Goal: Transaction & Acquisition: Purchase product/service

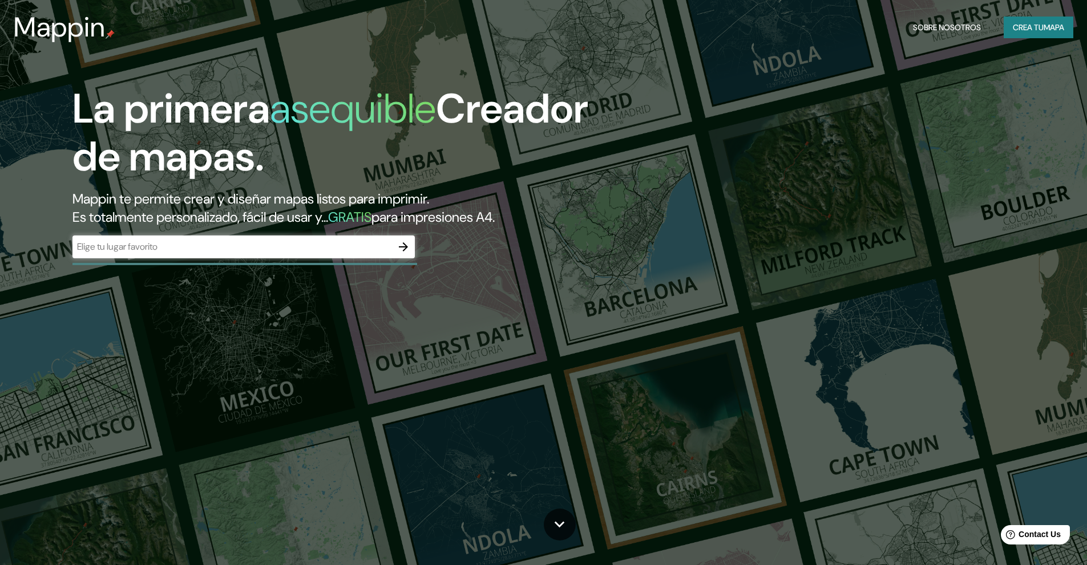
click at [293, 254] on div "​" at bounding box center [243, 247] width 342 height 23
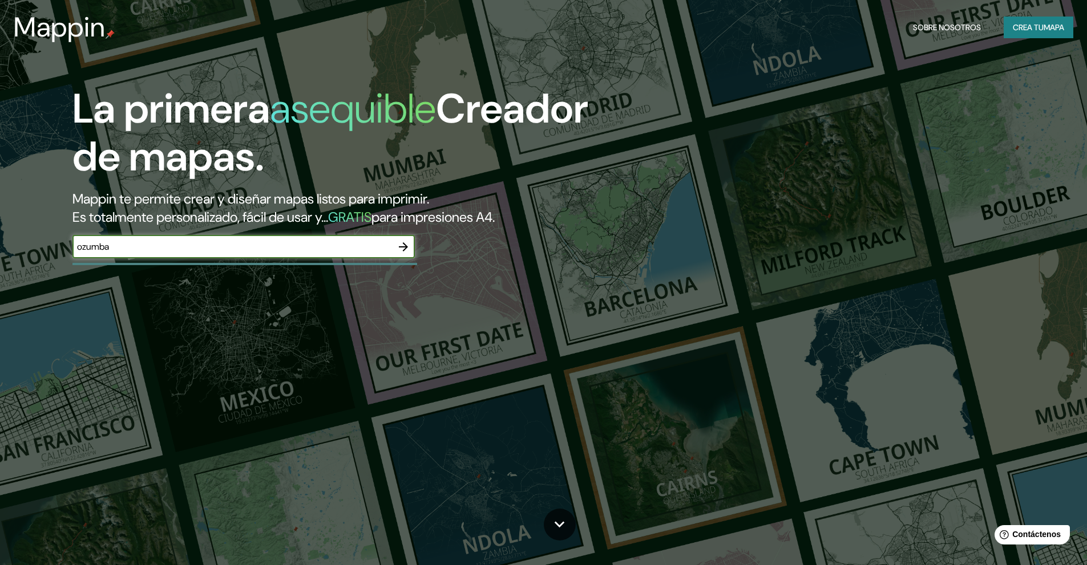
type input "ozumba"
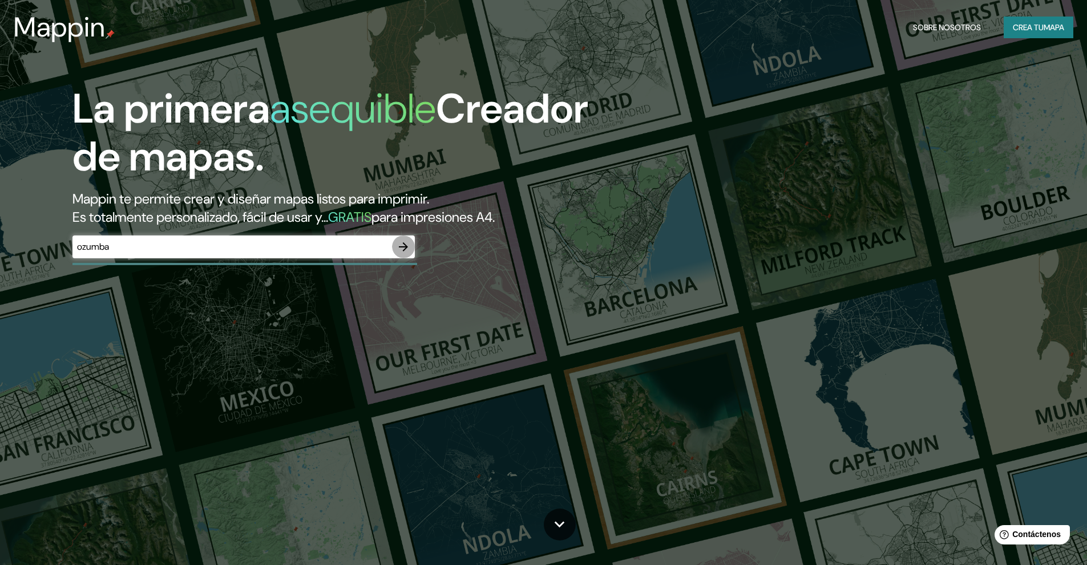
click at [401, 248] on icon "button" at bounding box center [404, 247] width 14 height 14
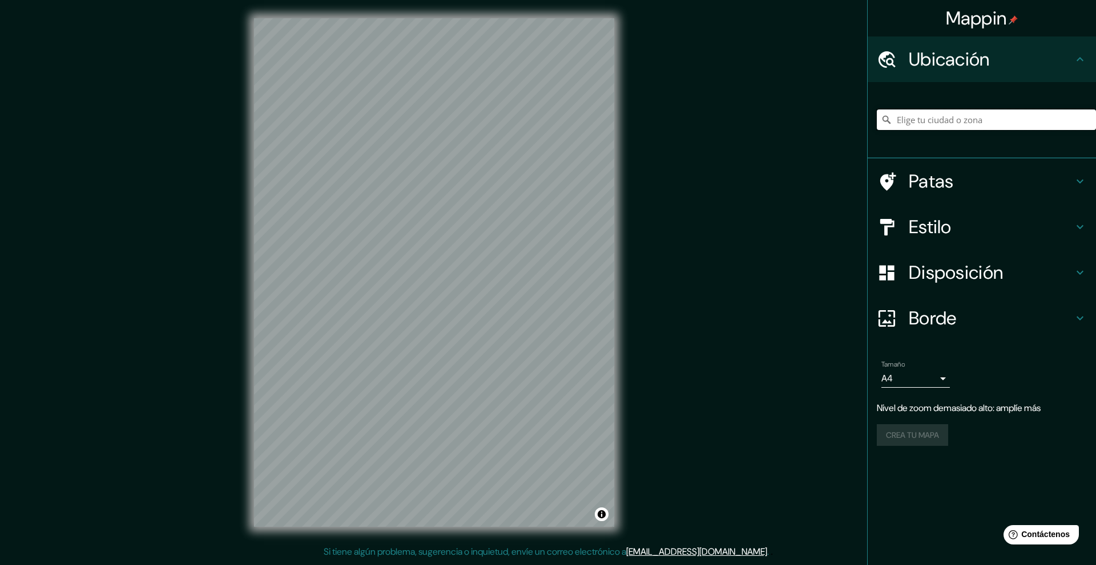
click at [952, 117] on input "Elige tu ciudad o zona" at bounding box center [985, 120] width 219 height 21
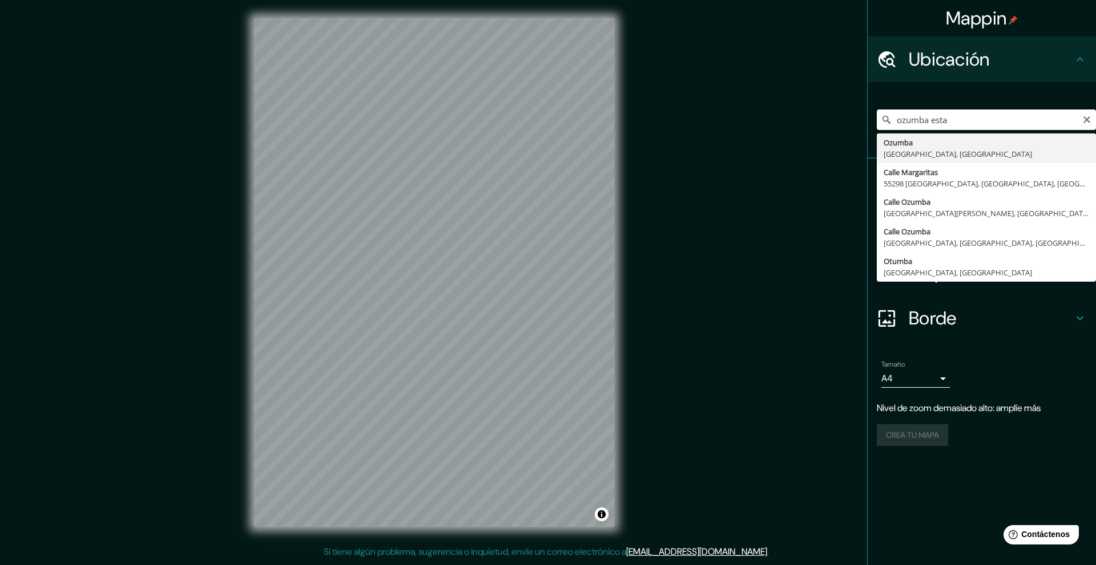
type input "Ozumba, [GEOGRAPHIC_DATA], [GEOGRAPHIC_DATA]"
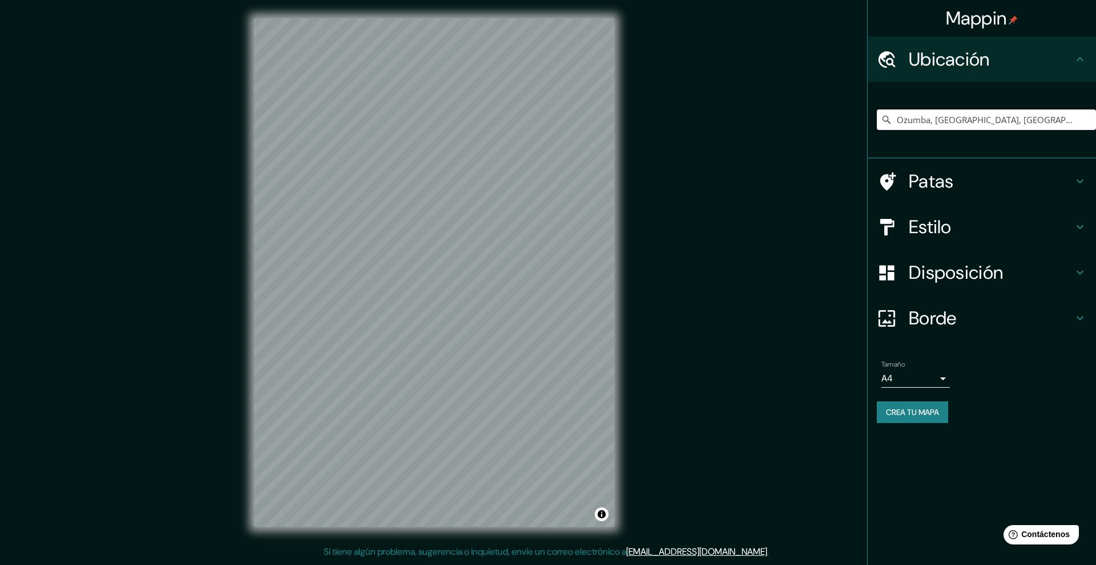
click at [973, 215] on div "Estilo" at bounding box center [981, 227] width 228 height 46
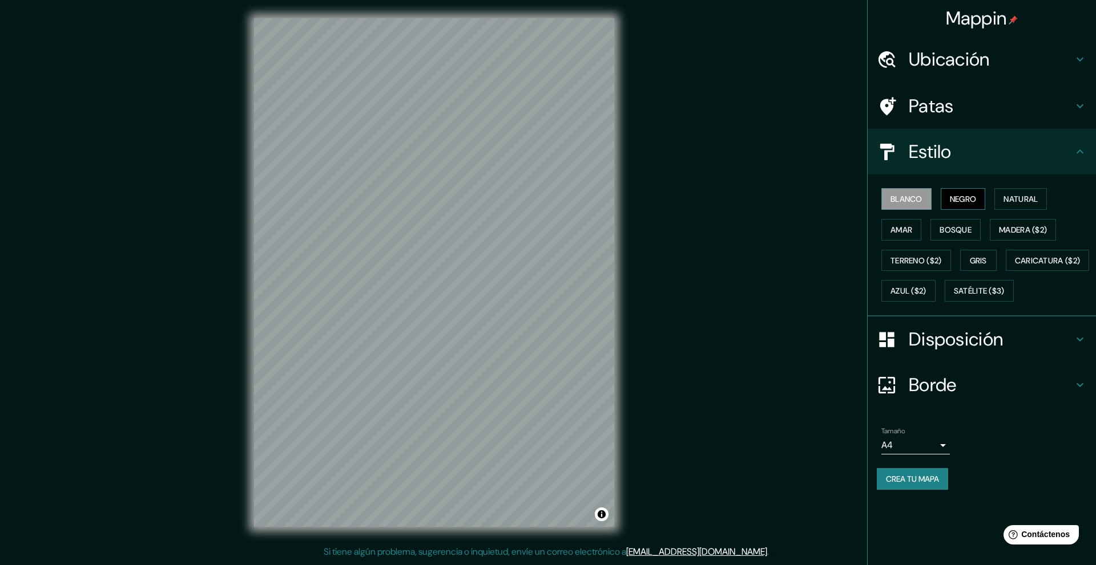
click at [967, 203] on font "Negro" at bounding box center [962, 199] width 27 height 10
click at [1012, 200] on font "Natural" at bounding box center [1020, 199] width 34 height 10
click at [965, 229] on font "Bosque" at bounding box center [955, 230] width 32 height 10
click at [908, 229] on font "Amar" at bounding box center [901, 230] width 22 height 10
click at [1007, 229] on font "Madera ($2)" at bounding box center [1023, 230] width 48 height 10
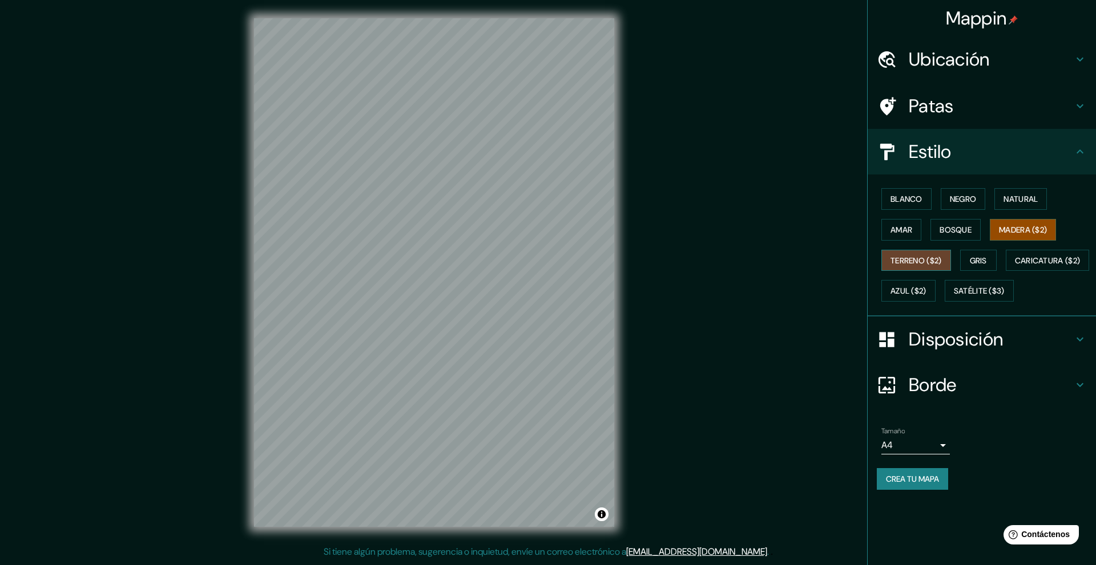
click at [916, 262] on font "Terreno ($2)" at bounding box center [915, 261] width 51 height 10
click at [959, 264] on div "Blanco Negro Natural Amar Bosque Madera ($2) Terreno ($2) Gris Caricatura ($2) …" at bounding box center [985, 245] width 219 height 123
click at [969, 265] on button "Gris" at bounding box center [978, 261] width 37 height 22
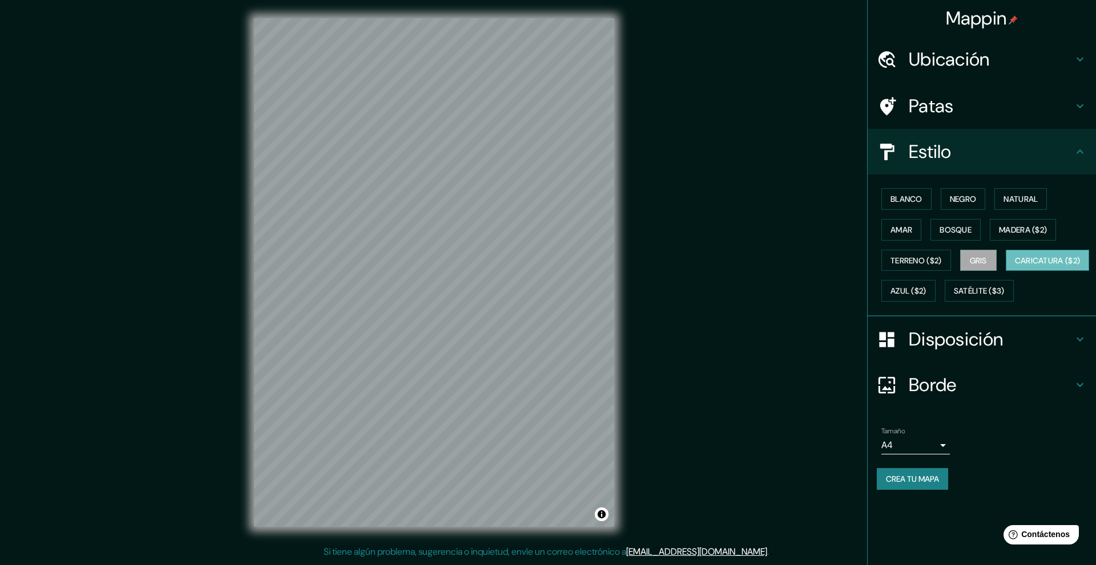
click at [1014, 266] on font "Caricatura ($2)" at bounding box center [1047, 261] width 66 height 10
click at [935, 288] on button "Azul ($2)" at bounding box center [908, 291] width 54 height 22
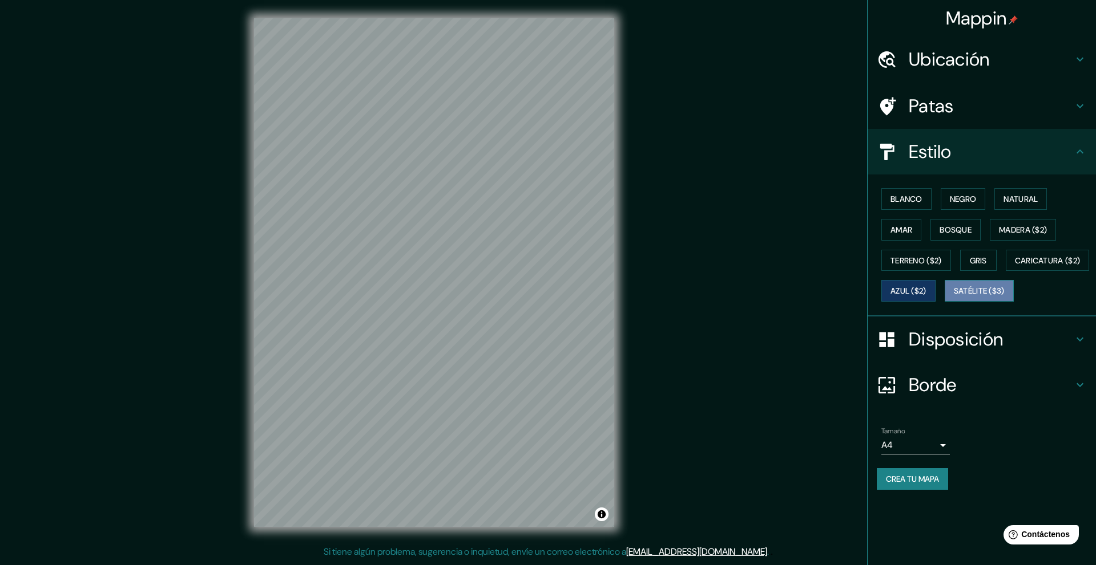
click at [953, 297] on font "Satélite ($3)" at bounding box center [978, 291] width 51 height 10
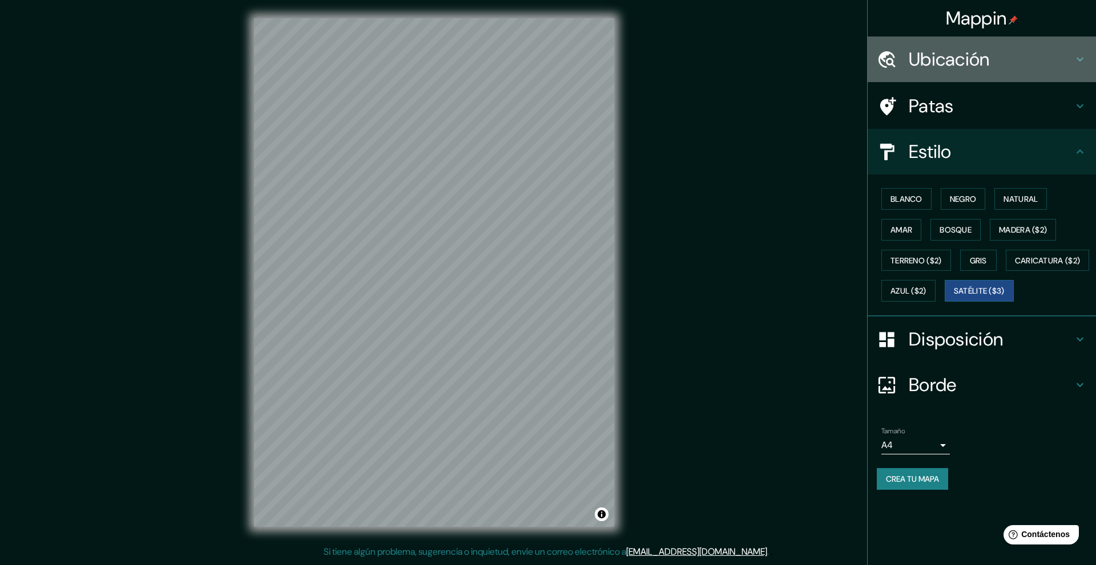
click at [1023, 58] on h4 "Ubicación" at bounding box center [990, 59] width 164 height 23
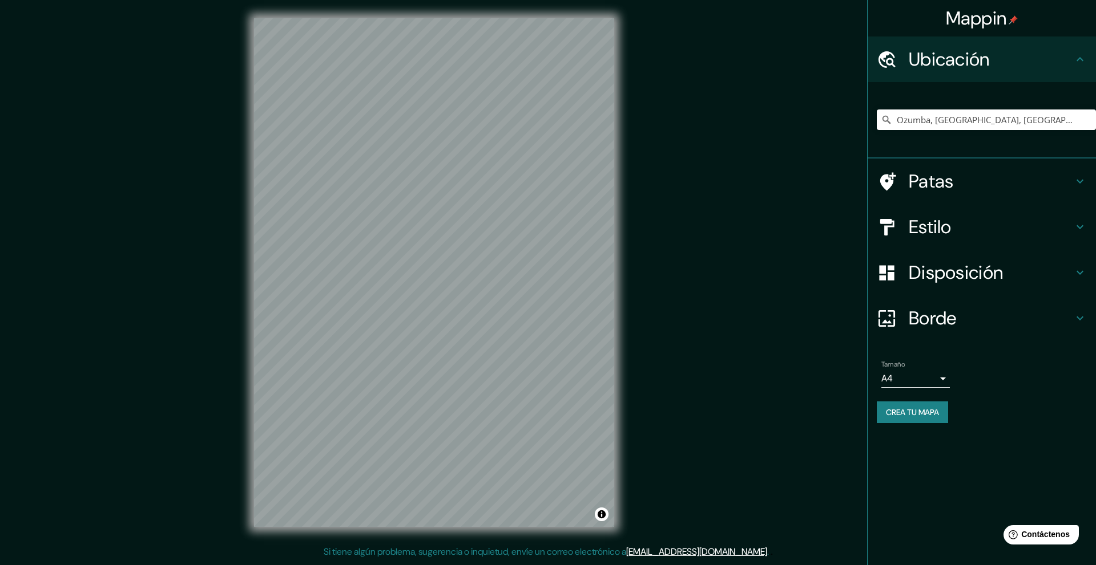
click at [963, 181] on h4 "Patas" at bounding box center [990, 181] width 164 height 23
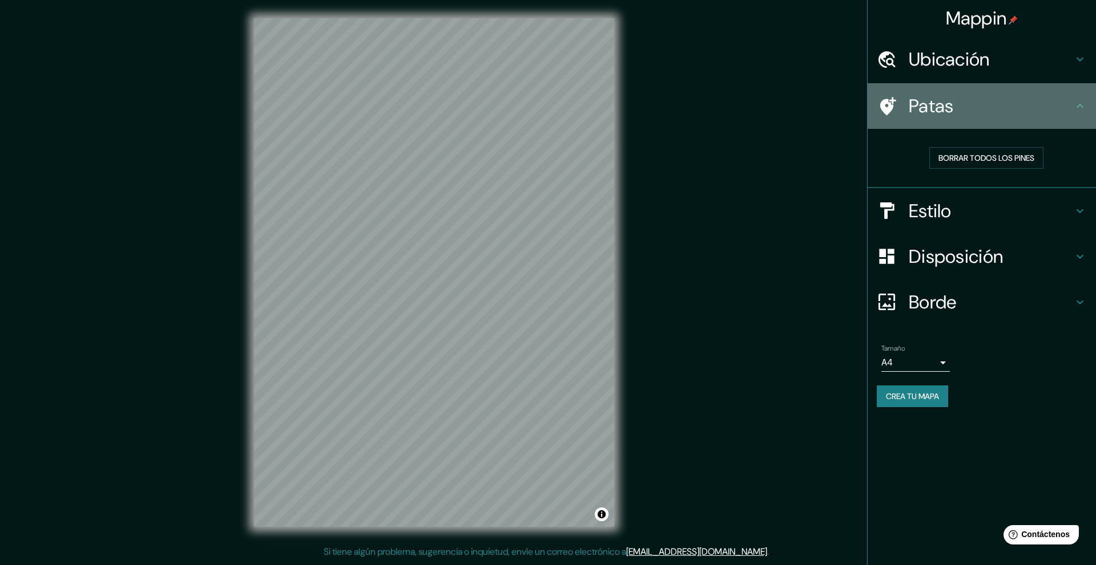
click at [1030, 107] on h4 "Patas" at bounding box center [990, 106] width 164 height 23
drag, startPoint x: 940, startPoint y: 107, endPoint x: 929, endPoint y: 106, distance: 10.9
click at [929, 106] on font "Patas" at bounding box center [930, 106] width 45 height 24
click at [1052, 108] on h4 "Patas" at bounding box center [990, 106] width 164 height 23
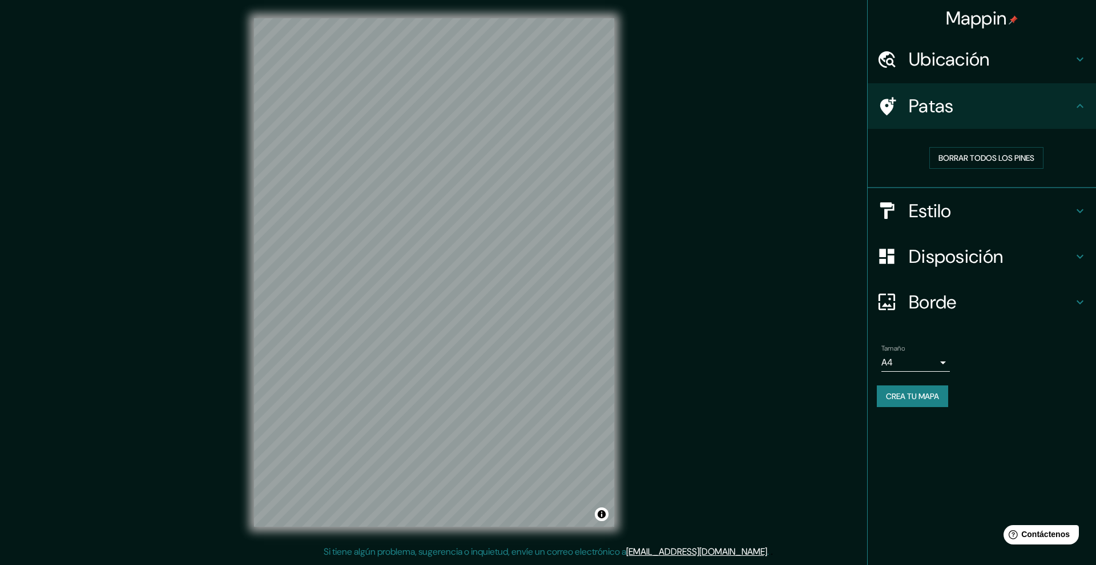
click at [1076, 108] on icon at bounding box center [1080, 106] width 14 height 14
click at [929, 359] on body "Mappin Ubicación Ozumba, [GEOGRAPHIC_DATA], [GEOGRAPHIC_DATA] Patas Borrar todo…" at bounding box center [548, 282] width 1096 height 565
click at [927, 414] on li "A3" at bounding box center [915, 408] width 68 height 21
click at [929, 367] on body "Mappin Ubicación Ozumba, [GEOGRAPHIC_DATA], [GEOGRAPHIC_DATA] Patas Borrar todo…" at bounding box center [548, 282] width 1096 height 565
click at [923, 385] on li "A4" at bounding box center [915, 387] width 68 height 21
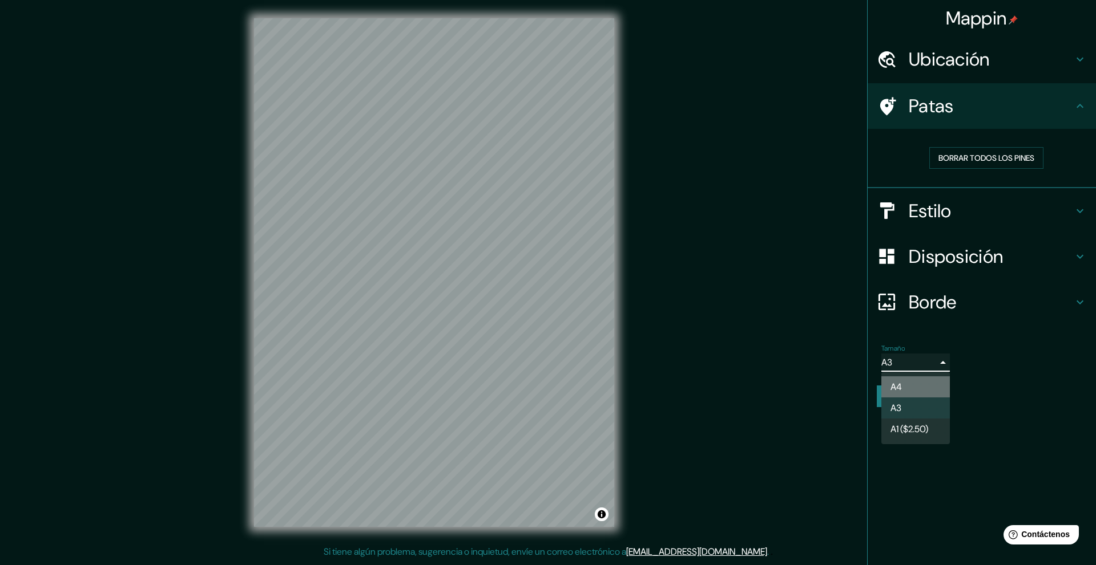
type input "single"
click at [1000, 67] on h4 "Ubicación" at bounding box center [990, 59] width 164 height 23
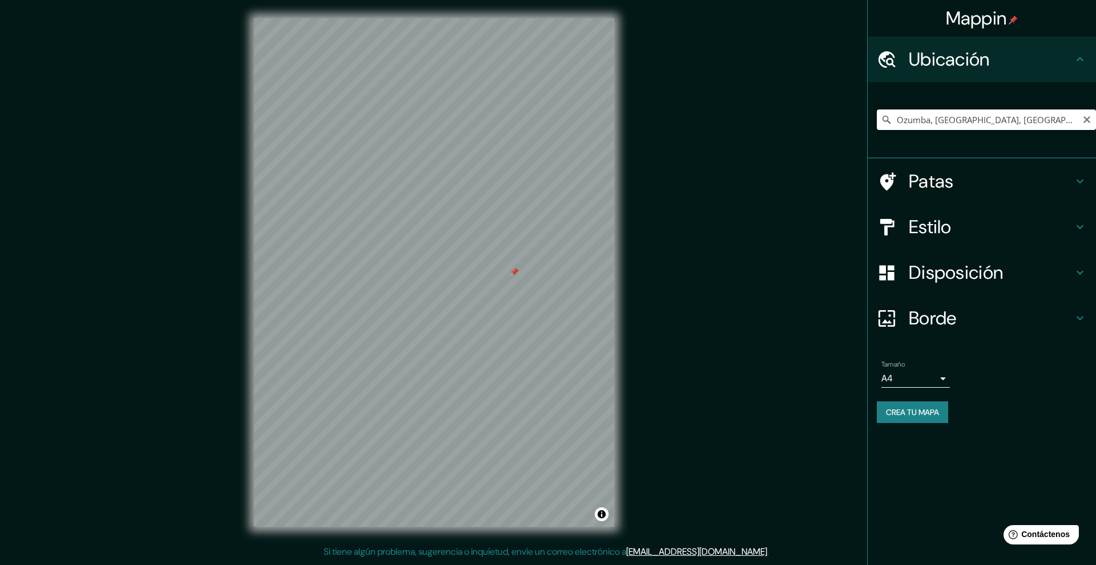
click at [984, 122] on input "Ozumba, [GEOGRAPHIC_DATA], [GEOGRAPHIC_DATA]" at bounding box center [985, 120] width 219 height 21
click at [1038, 119] on input "Ozumba, [GEOGRAPHIC_DATA], [GEOGRAPHIC_DATA]" at bounding box center [985, 120] width 219 height 21
drag, startPoint x: 1042, startPoint y: 119, endPoint x: 901, endPoint y: 102, distance: 142.5
click at [901, 102] on div "Ozumba, [GEOGRAPHIC_DATA], [GEOGRAPHIC_DATA]" at bounding box center [985, 119] width 219 height 57
type input "O"
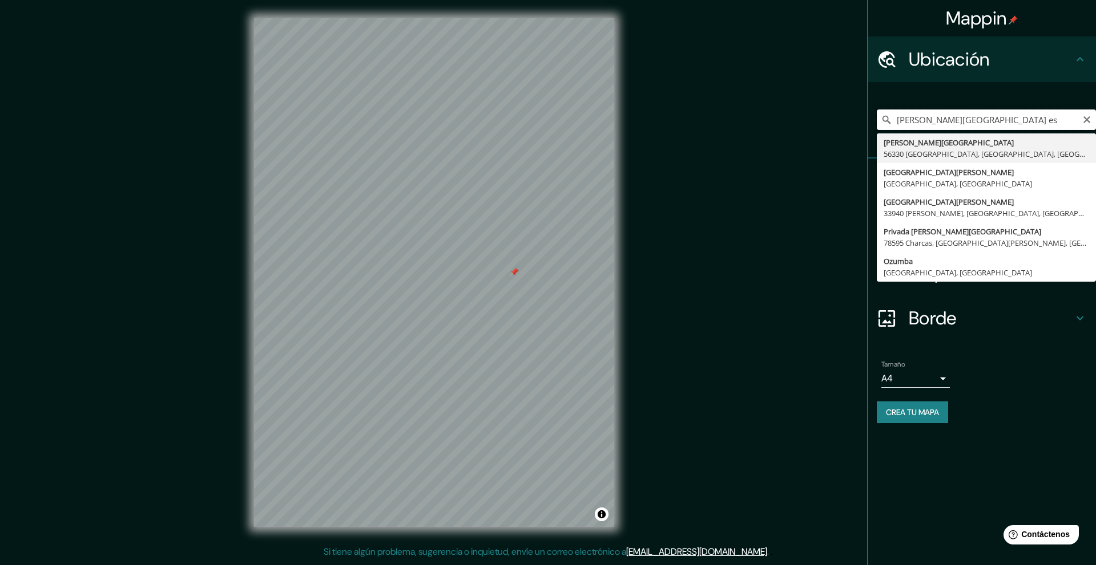
drag, startPoint x: 1021, startPoint y: 118, endPoint x: 1006, endPoint y: 118, distance: 14.8
click at [1006, 118] on input "[PERSON_NAME][GEOGRAPHIC_DATA] es" at bounding box center [985, 120] width 219 height 21
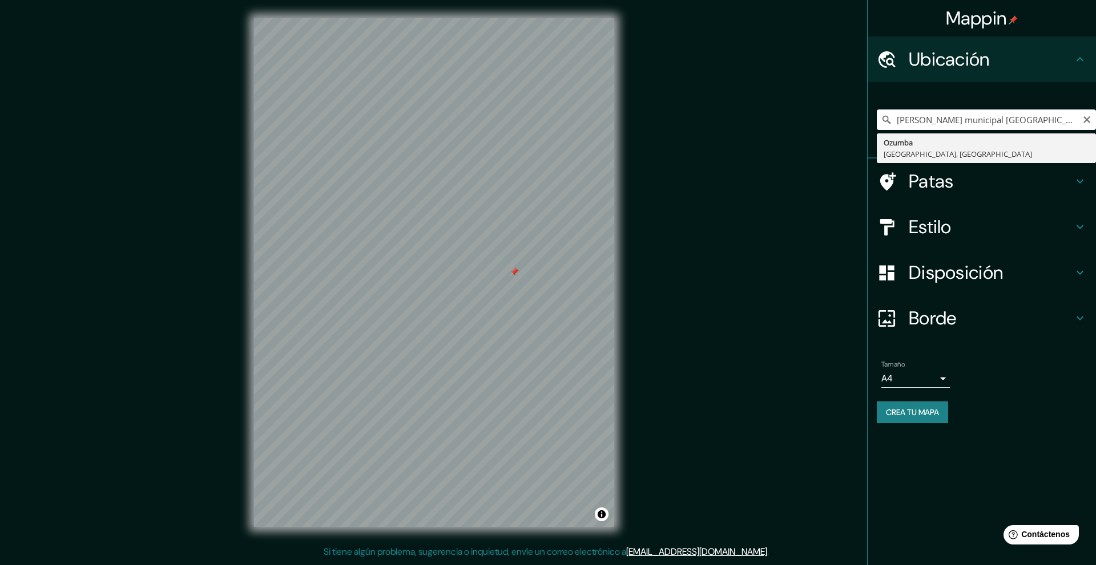
type input "Ozumba, [GEOGRAPHIC_DATA], [GEOGRAPHIC_DATA]"
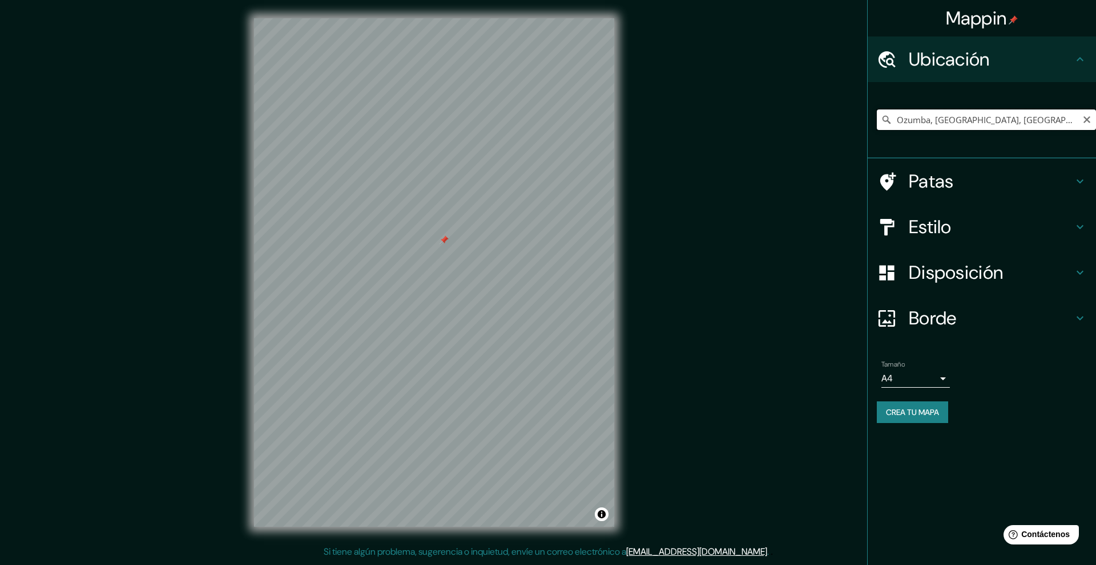
drag, startPoint x: 1050, startPoint y: 123, endPoint x: 918, endPoint y: 106, distance: 133.4
click at [919, 106] on div "Ozumba, [GEOGRAPHIC_DATA], [GEOGRAPHIC_DATA]" at bounding box center [985, 119] width 219 height 57
click at [995, 118] on input "Ozumba, [GEOGRAPHIC_DATA], [GEOGRAPHIC_DATA]" at bounding box center [985, 120] width 219 height 21
click at [1056, 118] on input "Ozumba, [GEOGRAPHIC_DATA], [GEOGRAPHIC_DATA]" at bounding box center [985, 120] width 219 height 21
click at [1053, 51] on h4 "Ubicación" at bounding box center [990, 59] width 164 height 23
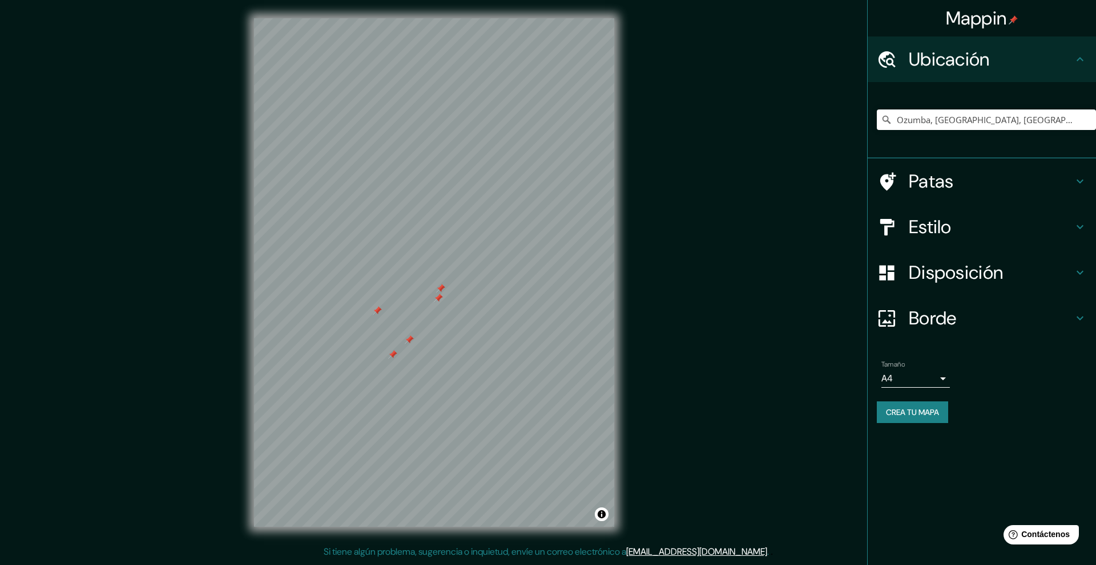
click at [1081, 62] on icon at bounding box center [1080, 59] width 14 height 14
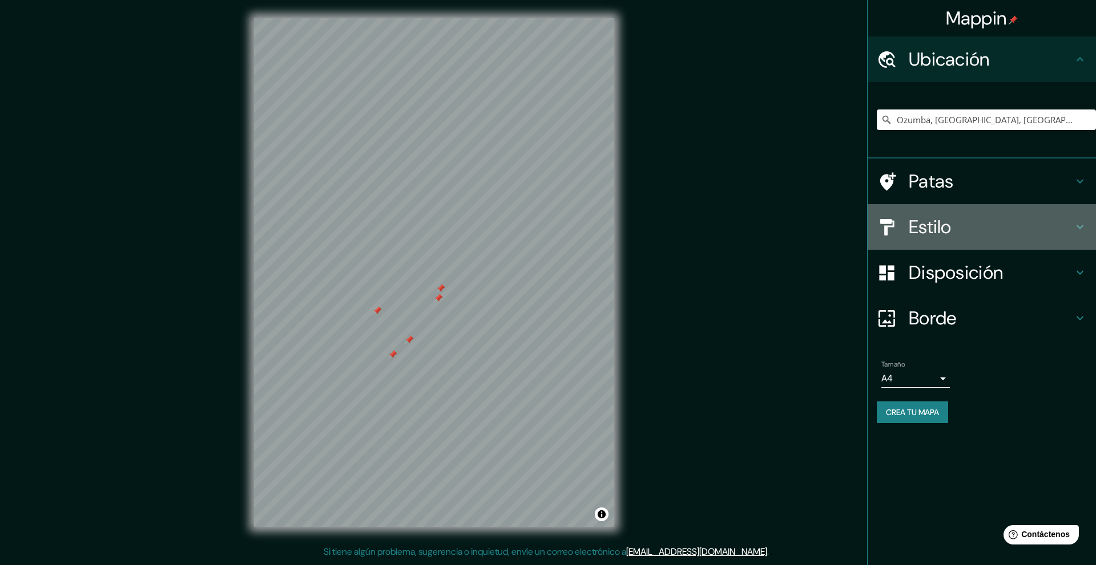
click at [968, 216] on h4 "Estilo" at bounding box center [990, 227] width 164 height 23
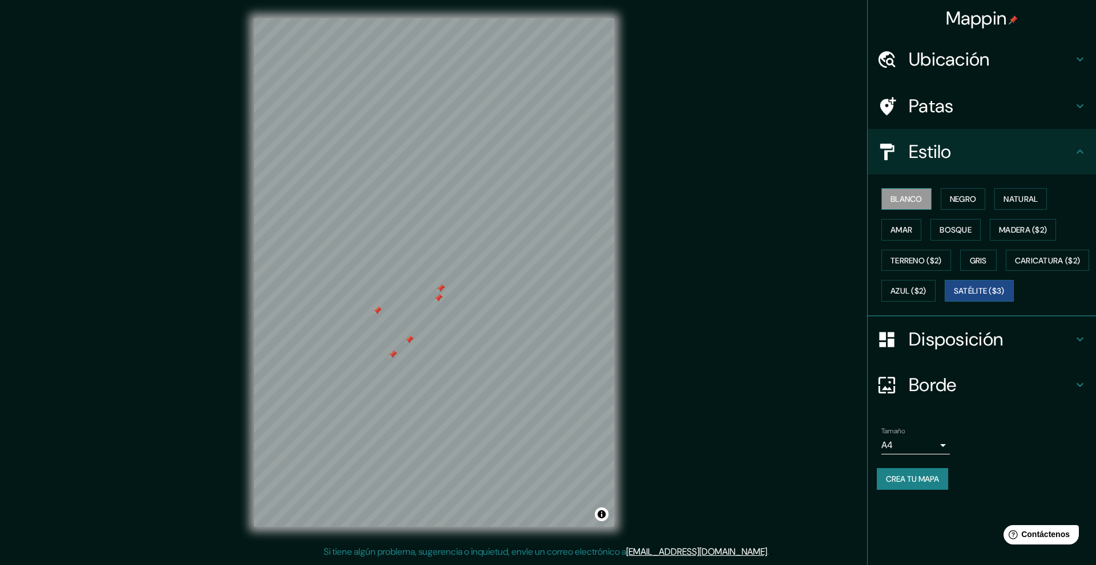
click at [922, 197] on font "Blanco" at bounding box center [906, 199] width 32 height 10
click at [947, 196] on button "Negro" at bounding box center [962, 199] width 45 height 22
click at [918, 190] on button "Blanco" at bounding box center [906, 199] width 50 height 22
click at [981, 104] on h4 "Patas" at bounding box center [990, 106] width 164 height 23
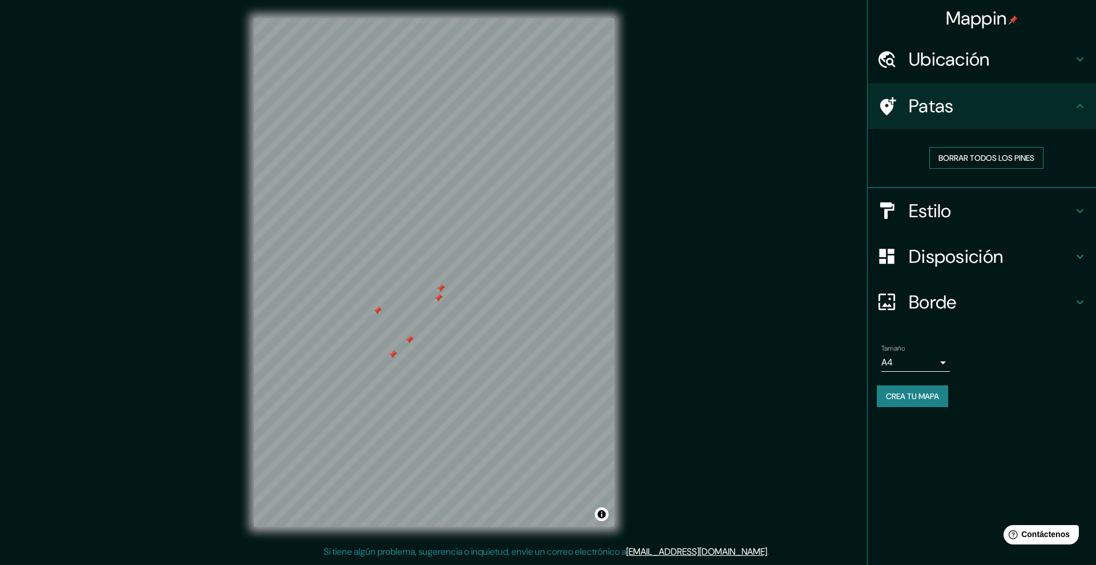
click at [991, 160] on font "Borrar todos los pines" at bounding box center [986, 158] width 96 height 10
click at [1004, 210] on h4 "Estilo" at bounding box center [990, 211] width 164 height 23
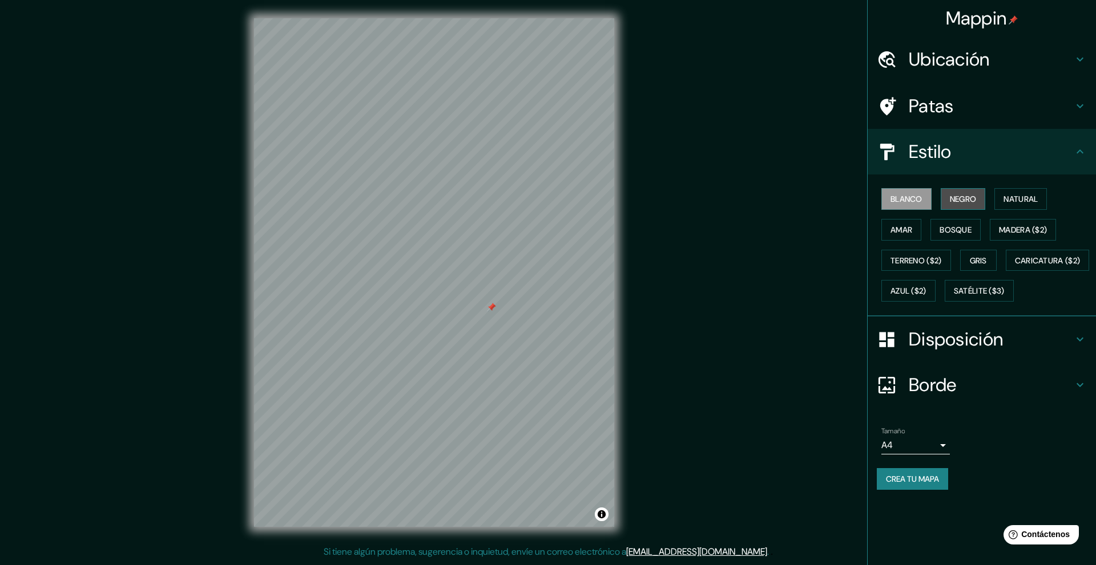
click at [952, 197] on font "Negro" at bounding box center [962, 199] width 27 height 10
click at [1009, 195] on font "Natural" at bounding box center [1020, 199] width 34 height 10
click at [974, 104] on h4 "Patas" at bounding box center [990, 106] width 164 height 23
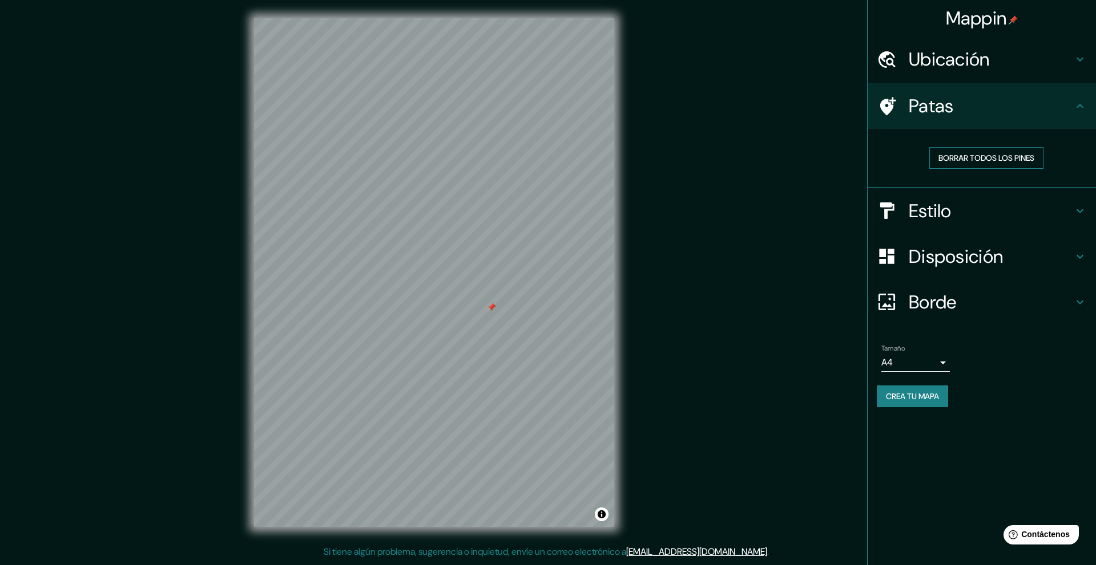
click at [983, 159] on font "Borrar todos los pines" at bounding box center [986, 158] width 96 height 10
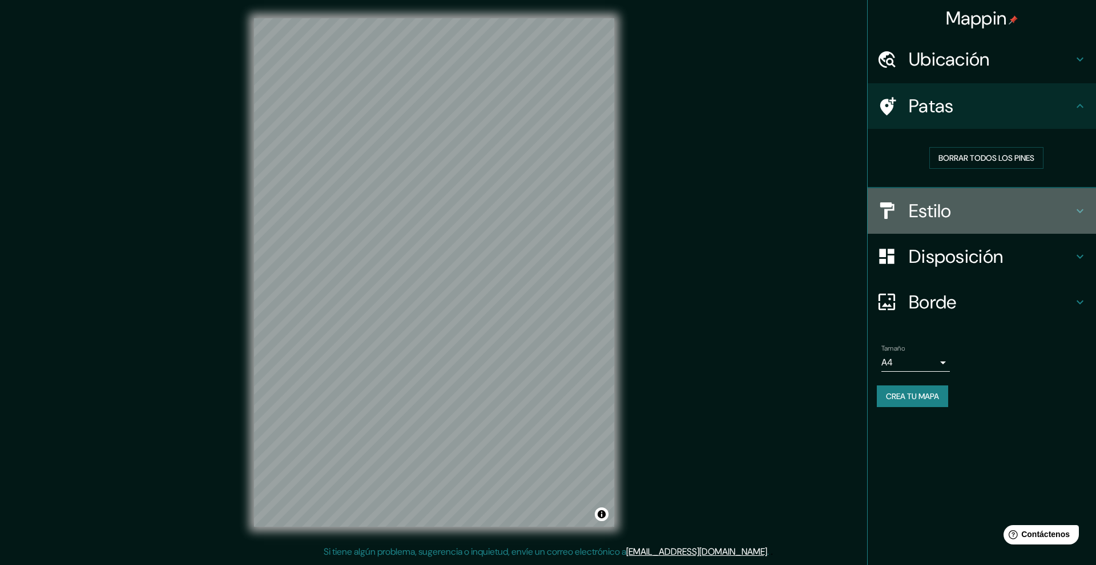
click at [990, 220] on h4 "Estilo" at bounding box center [990, 211] width 164 height 23
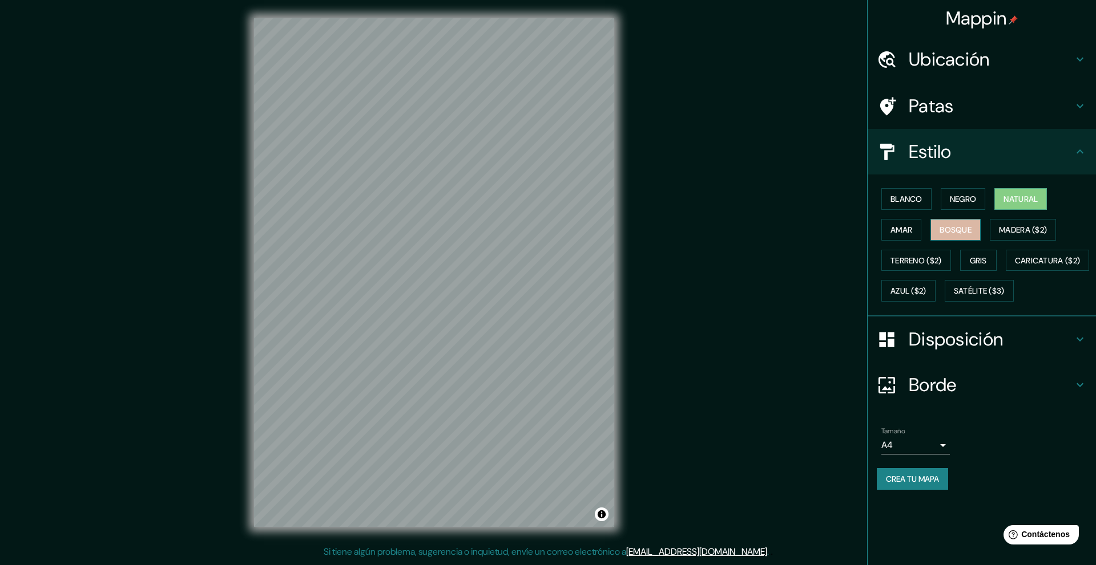
click at [954, 231] on font "Bosque" at bounding box center [955, 230] width 32 height 10
click at [925, 236] on div "Blanco Negro Natural Amar Bosque Madera ($2) Terreno ($2) Gris Caricatura ($2) …" at bounding box center [985, 245] width 219 height 123
click at [921, 231] on button "Amar" at bounding box center [901, 230] width 40 height 22
click at [991, 228] on div "Blanco Negro Natural Amar Bosque Madera ($2) Terreno ($2) Gris Caricatura ($2) …" at bounding box center [985, 245] width 219 height 123
click at [964, 239] on button "Bosque" at bounding box center [955, 230] width 50 height 22
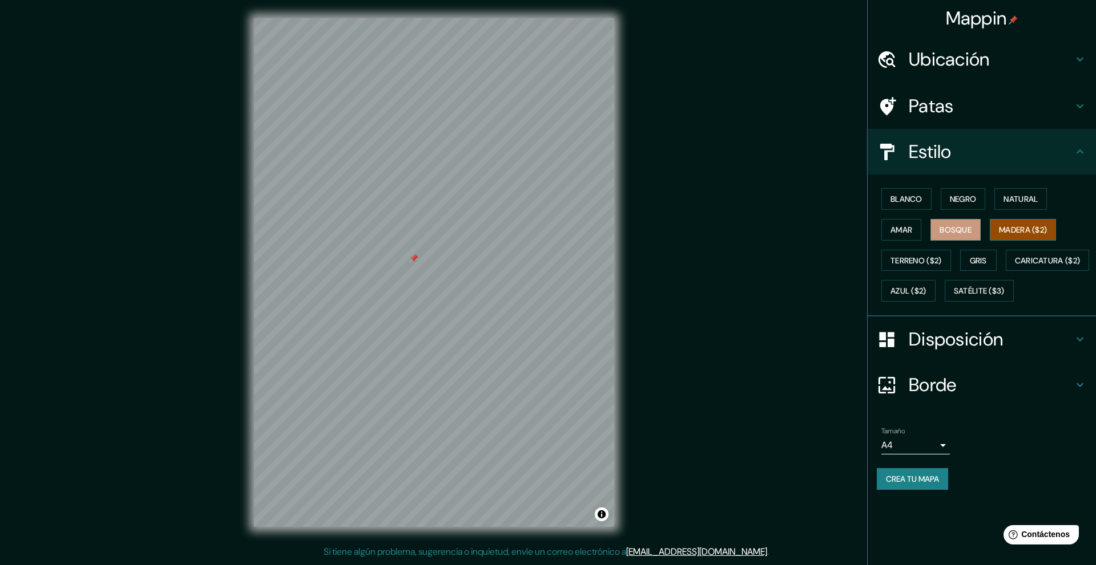
click at [1021, 231] on font "Madera ($2)" at bounding box center [1023, 230] width 48 height 10
click at [912, 262] on font "Terreno ($2)" at bounding box center [915, 261] width 51 height 10
click at [977, 260] on font "Gris" at bounding box center [977, 261] width 17 height 10
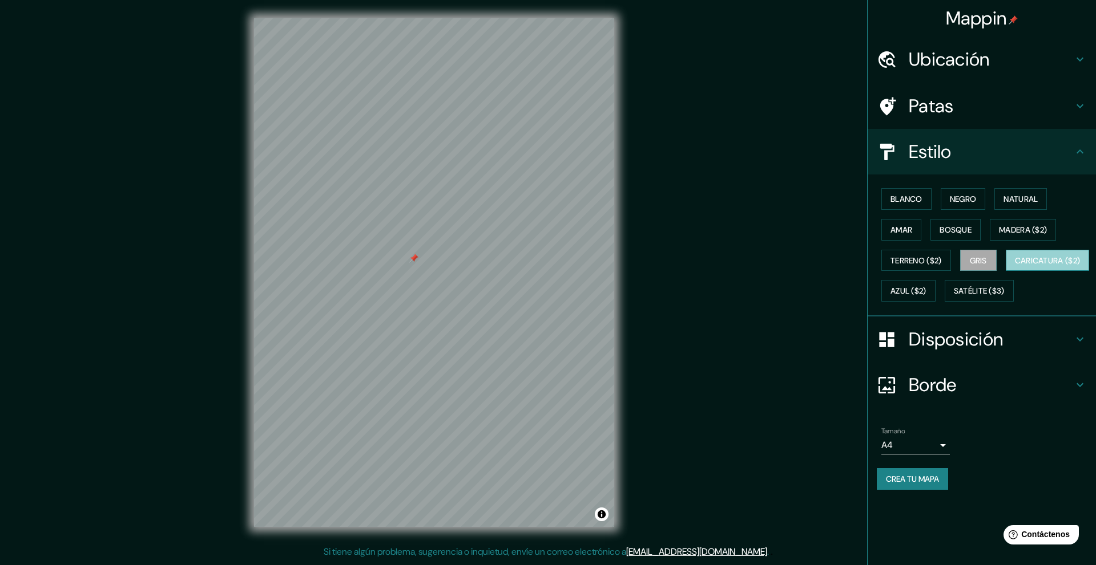
drag, startPoint x: 932, startPoint y: 286, endPoint x: 955, endPoint y: 290, distance: 23.2
click at [1014, 266] on font "Caricatura ($2)" at bounding box center [1047, 261] width 66 height 10
click at [926, 288] on font "Azul ($2)" at bounding box center [908, 291] width 36 height 10
click at [947, 305] on div "Blanco Negro Natural Amar Bosque Madera ($2) Terreno ($2) Gris Caricatura ($2) …" at bounding box center [985, 245] width 219 height 123
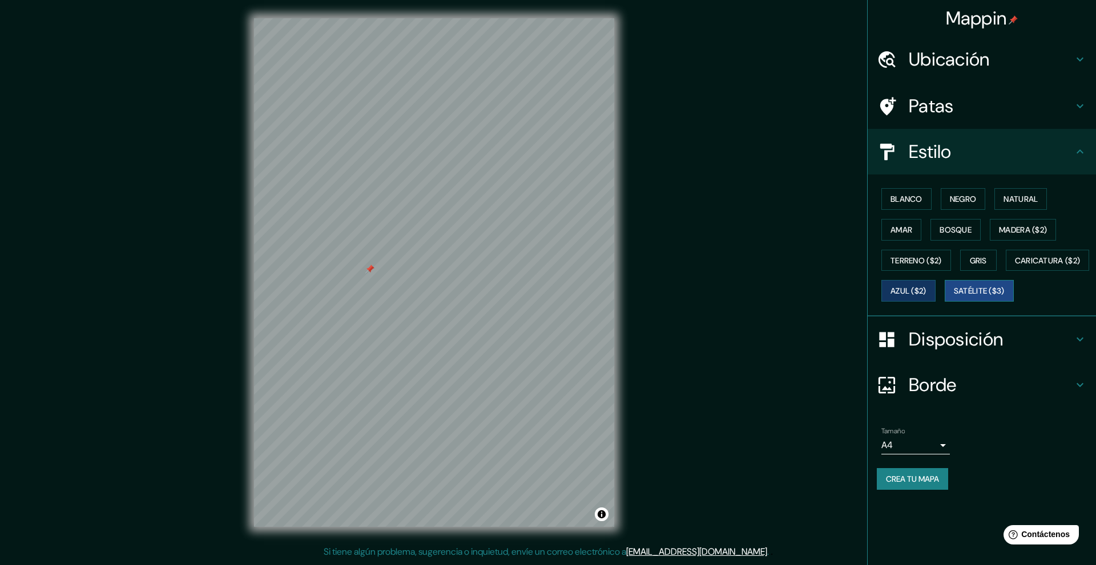
click at [953, 297] on font "Satélite ($3)" at bounding box center [978, 291] width 51 height 10
click at [919, 100] on font "Patas" at bounding box center [930, 106] width 45 height 24
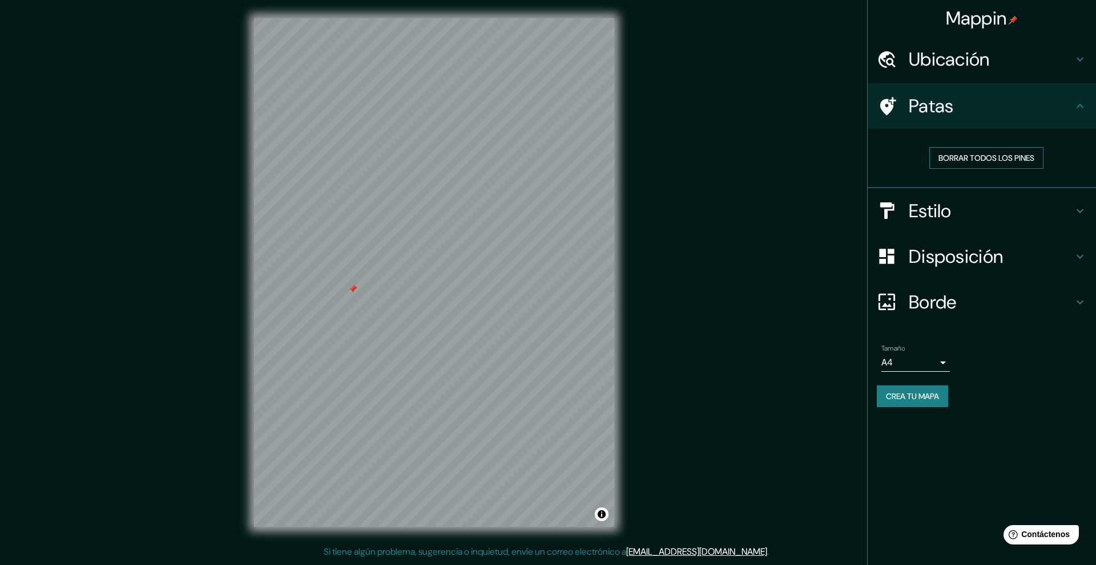
click at [1009, 156] on font "Borrar todos los pines" at bounding box center [986, 158] width 96 height 10
click at [980, 151] on font "Borrar todos los pines" at bounding box center [986, 158] width 96 height 15
drag, startPoint x: 959, startPoint y: 159, endPoint x: 786, endPoint y: 189, distance: 174.9
click at [958, 159] on font "Borrar todos los pines" at bounding box center [986, 158] width 96 height 10
click at [965, 151] on font "Borrar todos los pines" at bounding box center [986, 158] width 96 height 15
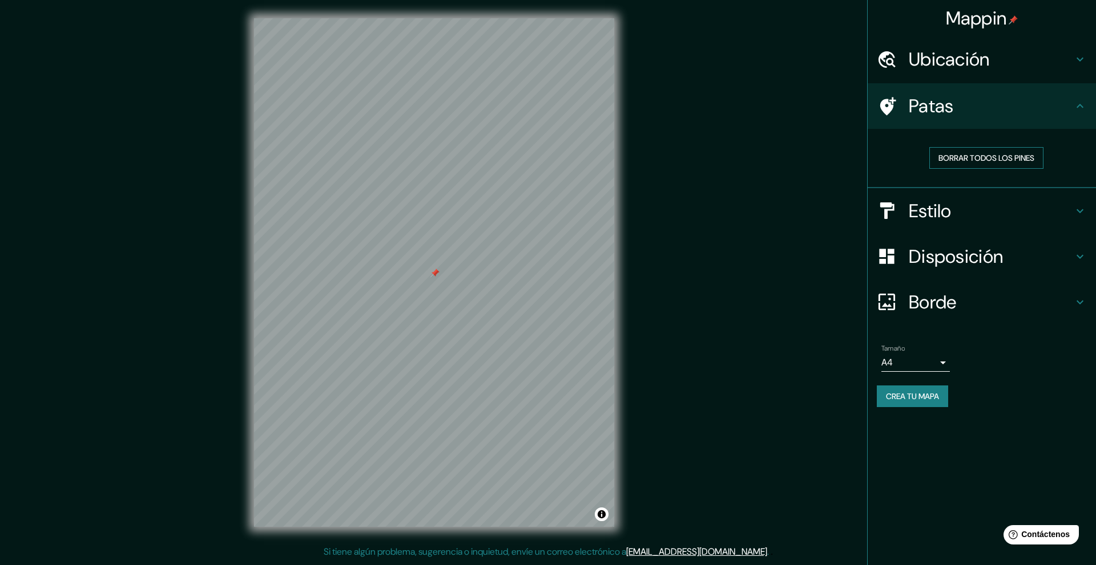
click at [978, 163] on font "Borrar todos los pines" at bounding box center [986, 158] width 96 height 10
click at [933, 402] on font "Crea tu mapa" at bounding box center [912, 396] width 53 height 15
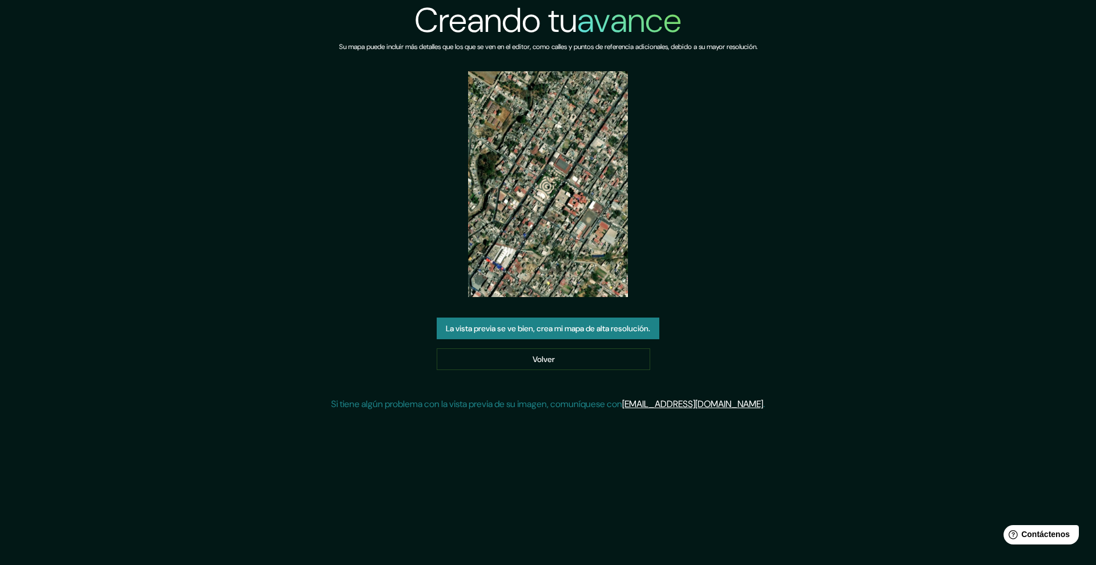
click at [642, 336] on font "La vista previa se ve bien, crea mi mapa de alta resolución." at bounding box center [548, 328] width 204 height 15
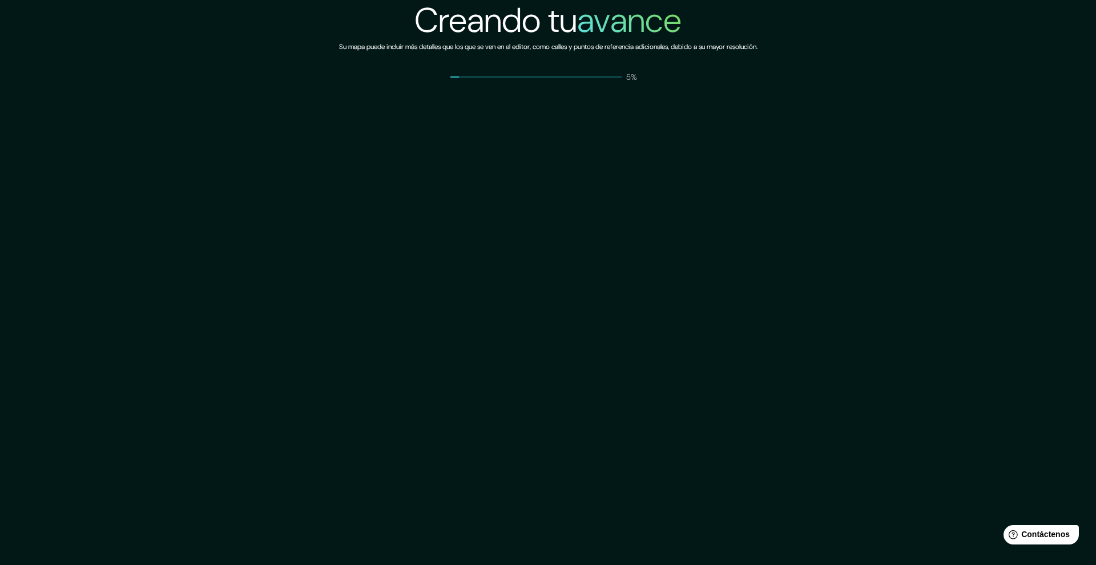
drag, startPoint x: 0, startPoint y: 0, endPoint x: 548, endPoint y: 298, distance: 624.0
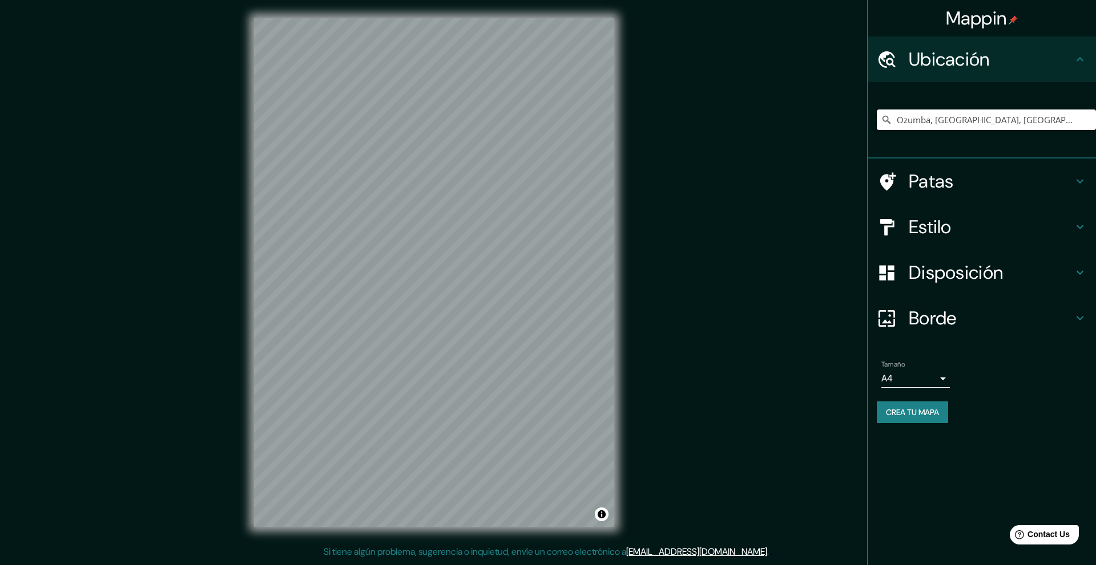
click at [1050, 121] on input "Ozumba, Estado de México, México" at bounding box center [985, 120] width 219 height 21
click at [937, 244] on div "Estilo" at bounding box center [981, 227] width 228 height 46
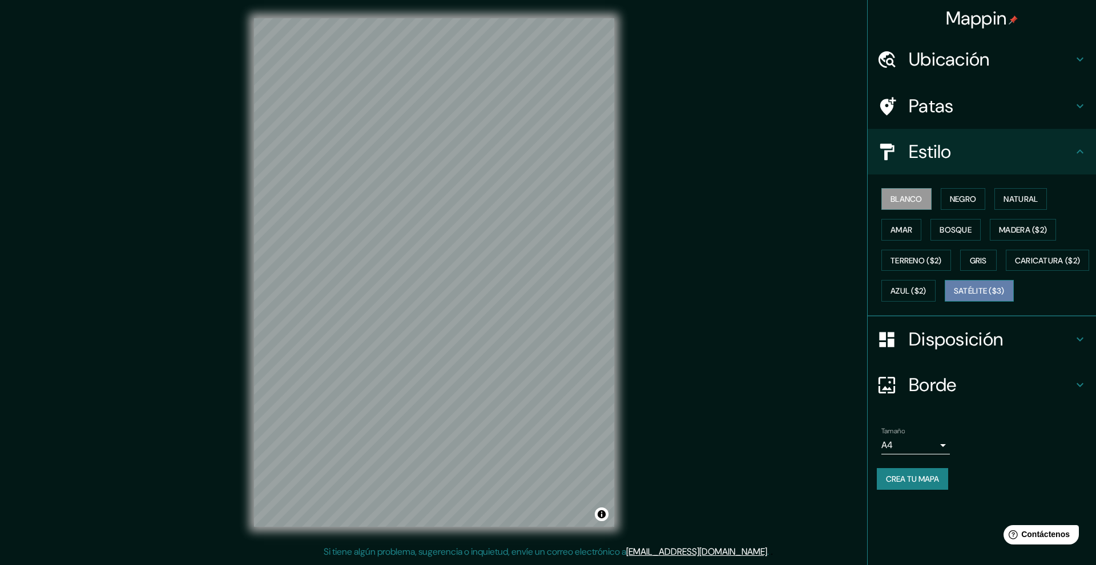
click at [953, 297] on font "Satélite ($3)" at bounding box center [978, 291] width 51 height 10
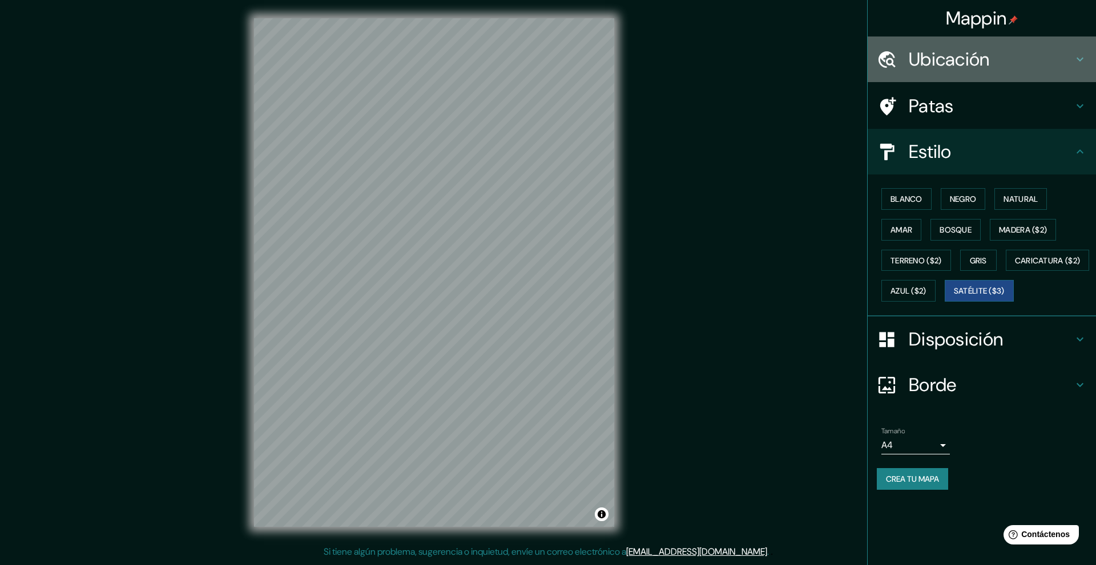
click at [940, 52] on font "Ubicación" at bounding box center [948, 59] width 81 height 24
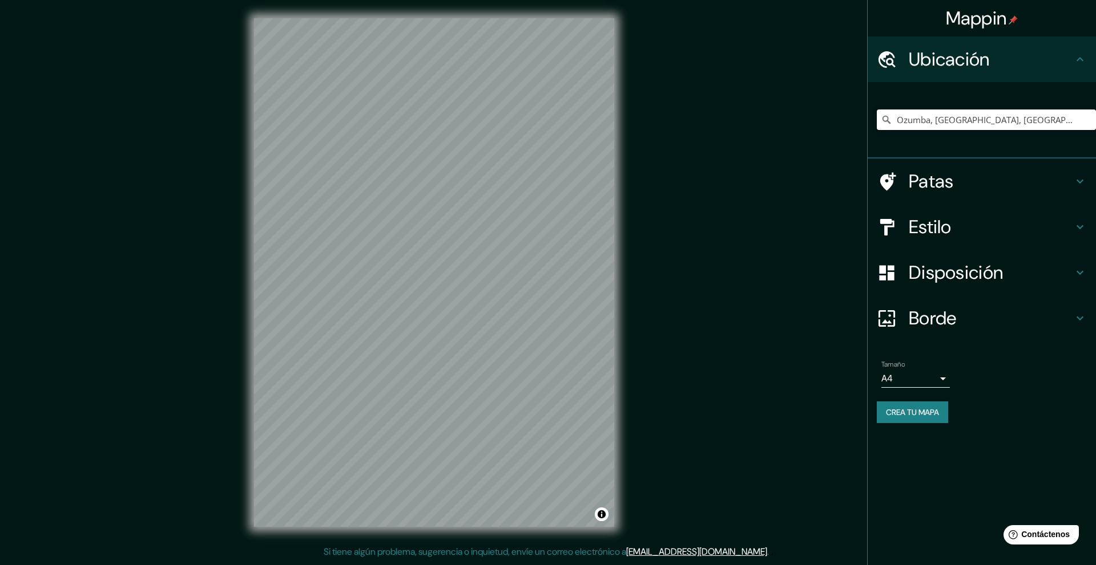
click at [1024, 124] on input "Ozumba, Estado de México, México" at bounding box center [985, 120] width 219 height 21
click at [1058, 115] on input "Ozumba, Estado de México, México" at bounding box center [985, 120] width 219 height 21
click at [919, 138] on div "Ozumba, Estado de México, México" at bounding box center [985, 119] width 219 height 57
click at [935, 126] on input "Ozumba, Estado de México, México" at bounding box center [985, 120] width 219 height 21
click at [933, 124] on input "Ozumba, Estado de México, México" at bounding box center [985, 120] width 219 height 21
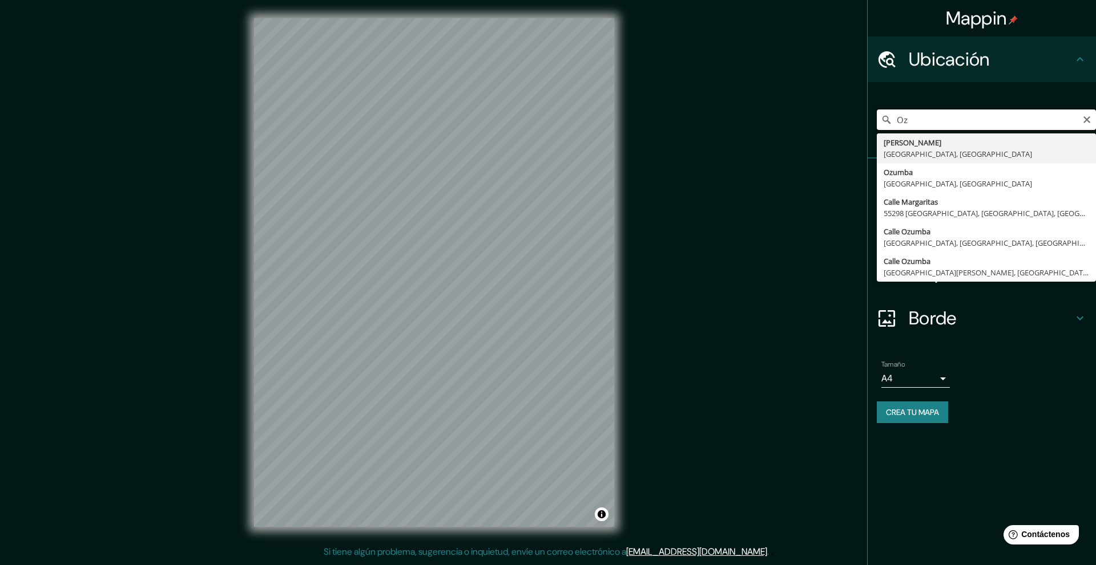
type input "O"
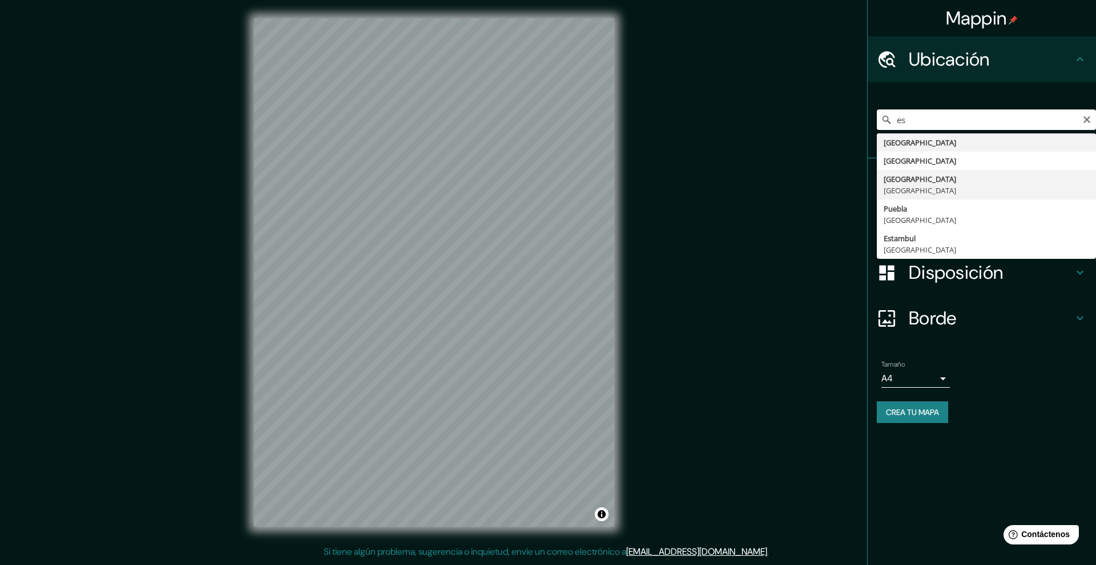
type input "Estado de México, México"
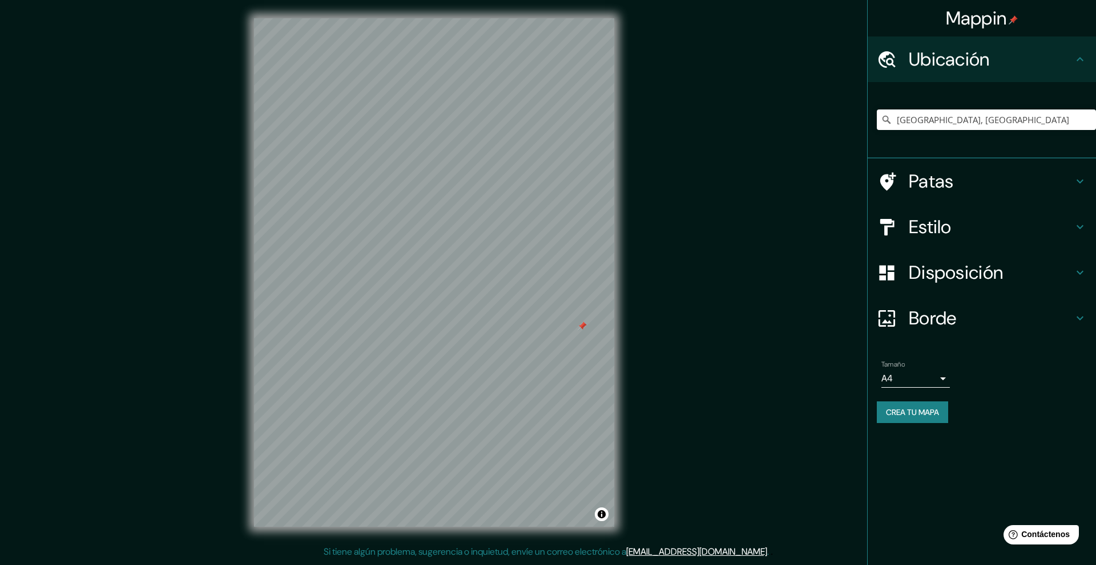
click at [958, 223] on h4 "Estilo" at bounding box center [990, 227] width 164 height 23
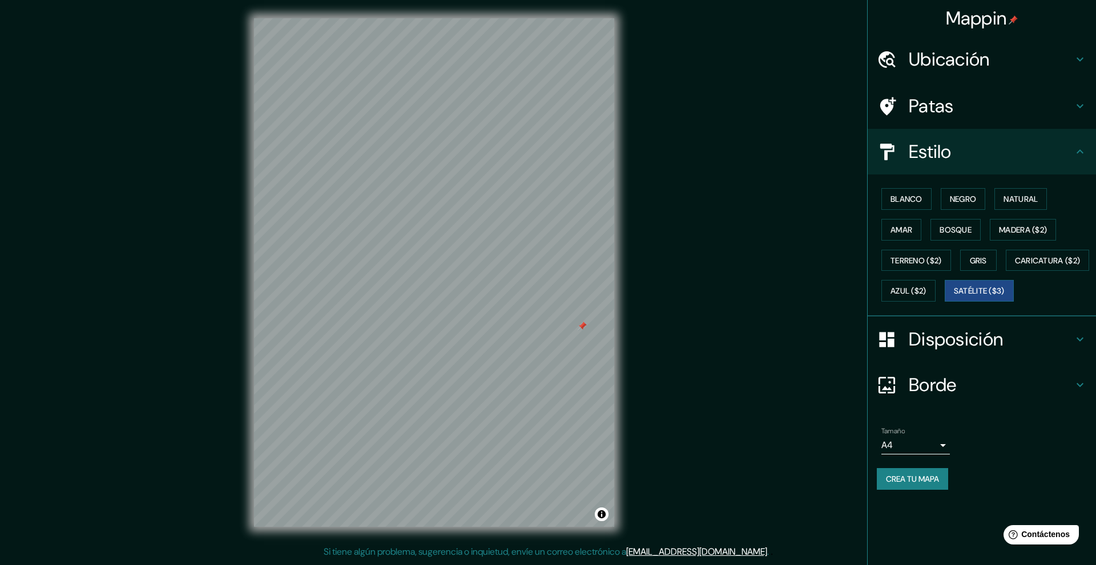
click at [936, 198] on div "Blanco Negro Natural Amar Bosque Madera ($2) Terreno ($2) Gris Caricatura ($2) …" at bounding box center [985, 245] width 219 height 123
click at [913, 195] on font "Blanco" at bounding box center [906, 199] width 32 height 10
click at [951, 197] on font "Negro" at bounding box center [962, 199] width 27 height 10
click at [1009, 205] on font "Natural" at bounding box center [1020, 199] width 34 height 15
click at [967, 206] on font "Negro" at bounding box center [962, 199] width 27 height 15
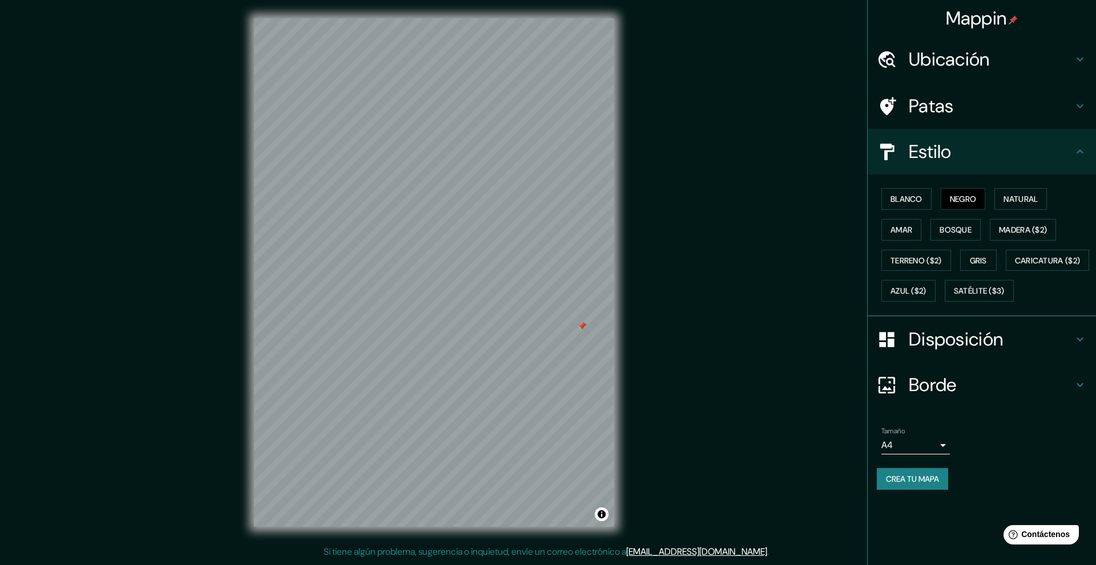
click at [935, 209] on div "Blanco Negro Natural Amar Bosque Madera ($2) Terreno ($2) Gris Caricatura ($2) …" at bounding box center [985, 245] width 219 height 123
click at [915, 204] on font "Blanco" at bounding box center [906, 199] width 32 height 10
click at [904, 231] on font "Amar" at bounding box center [901, 230] width 22 height 10
click at [911, 258] on font "Terreno ($2)" at bounding box center [915, 261] width 51 height 10
click at [1014, 268] on font "Caricatura ($2)" at bounding box center [1047, 260] width 66 height 15
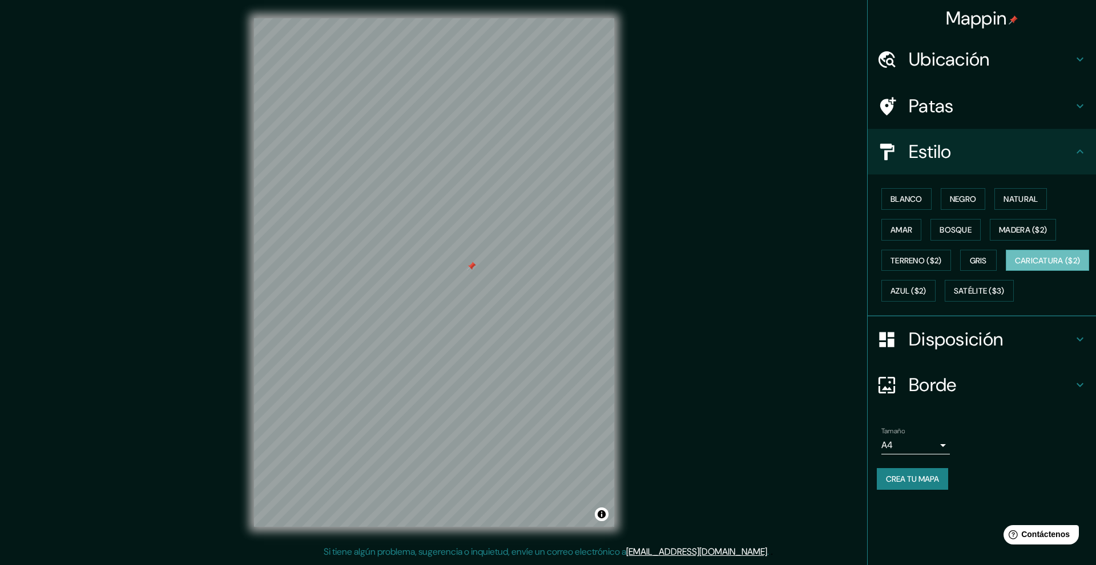
click at [972, 294] on div "Blanco Negro Natural Amar Bosque Madera ($2) Terreno ($2) Gris Caricatura ($2) …" at bounding box center [985, 245] width 219 height 123
drag, startPoint x: 998, startPoint y: 294, endPoint x: 993, endPoint y: 305, distance: 11.5
click at [926, 294] on font "Azul ($2)" at bounding box center [908, 291] width 36 height 10
click at [953, 297] on font "Satélite ($3)" at bounding box center [978, 291] width 51 height 10
click at [944, 60] on font "Ubicación" at bounding box center [948, 59] width 81 height 24
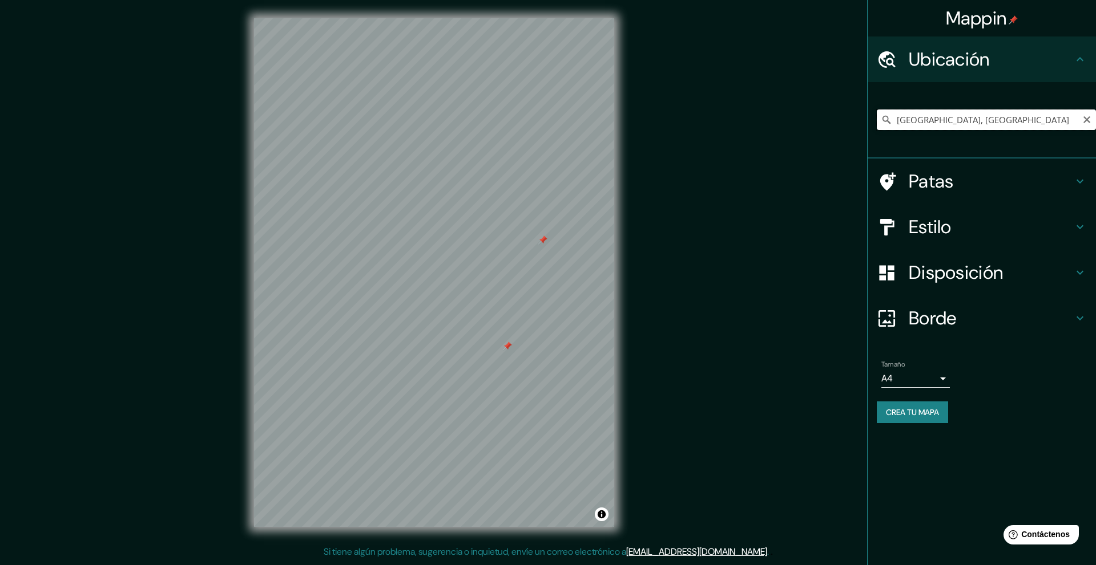
click at [1007, 111] on input "[GEOGRAPHIC_DATA], [GEOGRAPHIC_DATA]" at bounding box center [985, 120] width 219 height 21
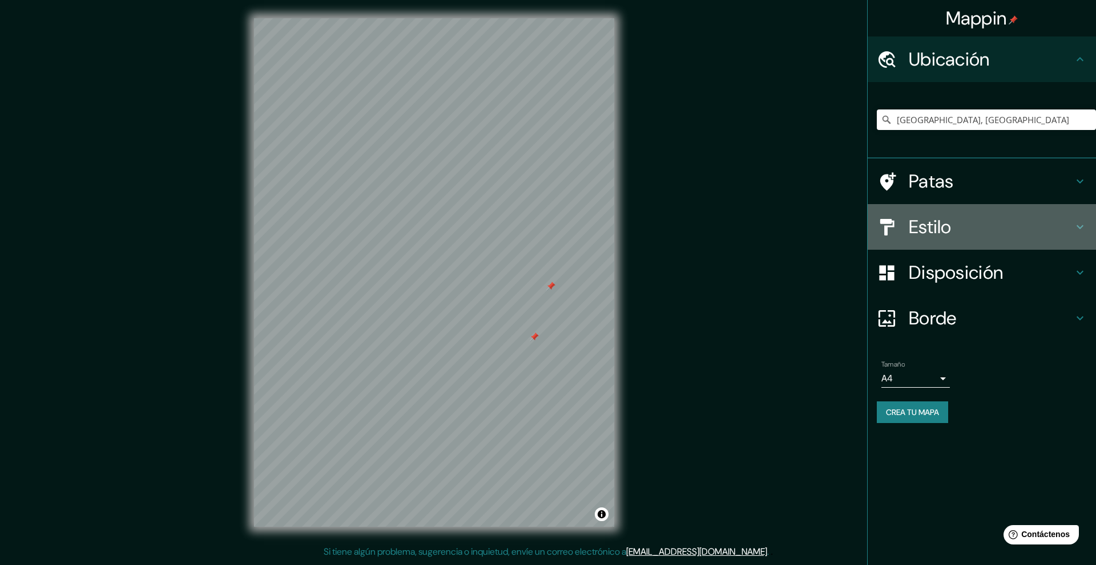
click at [959, 212] on div "Estilo" at bounding box center [981, 227] width 228 height 46
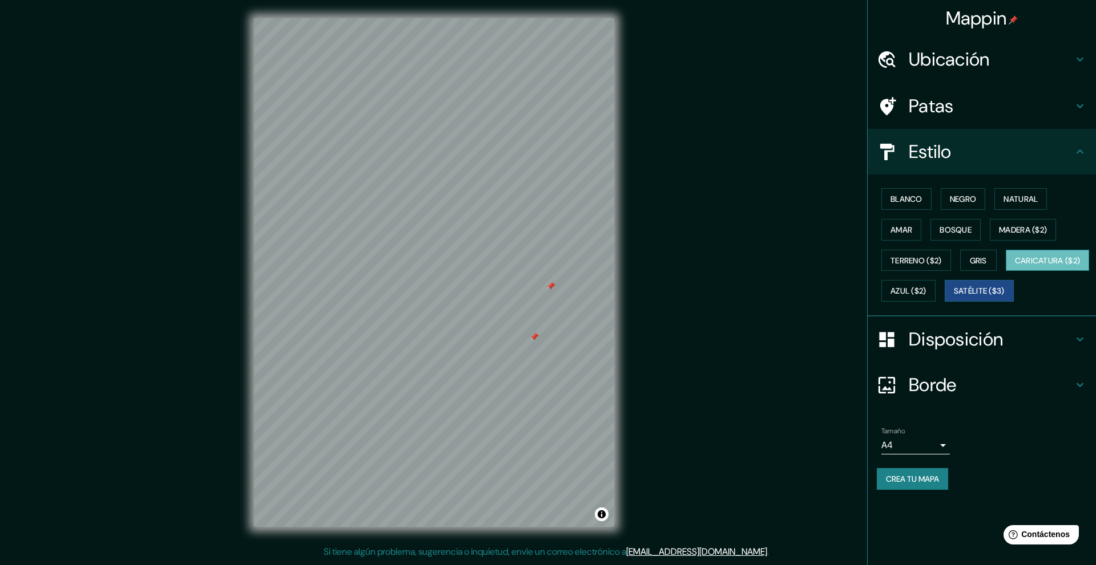
click at [1014, 266] on font "Caricatura ($2)" at bounding box center [1047, 261] width 66 height 10
click at [927, 265] on font "Terreno ($2)" at bounding box center [915, 261] width 51 height 10
